Goal: Find specific page/section: Find specific page/section

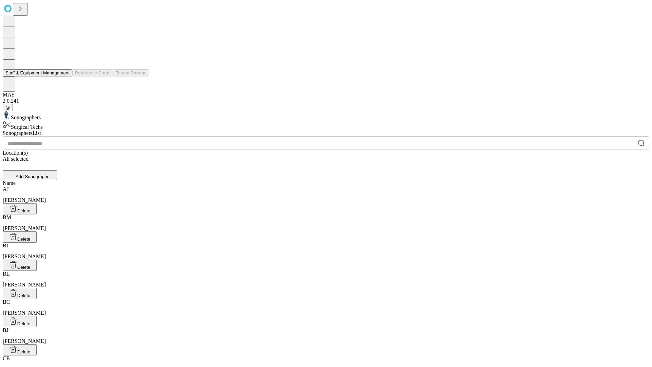
click at [65, 76] on button "Staff & Equipment Management" at bounding box center [38, 72] width 70 height 7
